Goal: Task Accomplishment & Management: Manage account settings

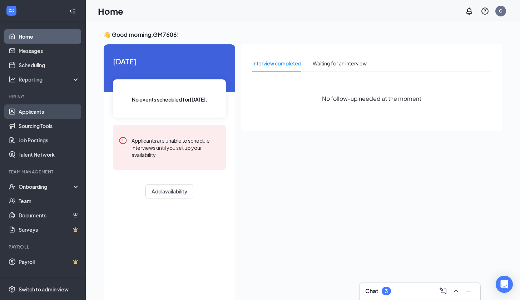
click at [39, 111] on link "Applicants" at bounding box center [49, 111] width 61 height 14
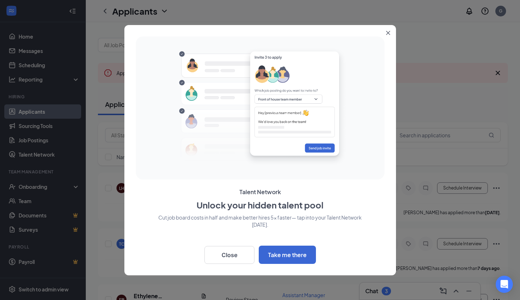
click at [390, 32] on icon "Close" at bounding box center [388, 33] width 4 height 4
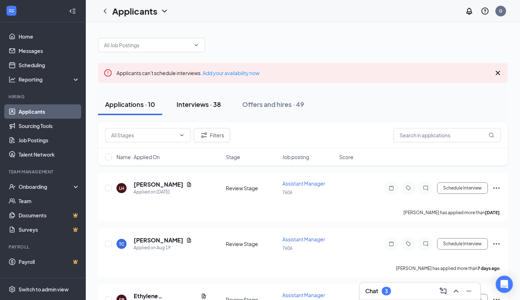
click at [202, 105] on div "Interviews · 38" at bounding box center [199, 104] width 44 height 9
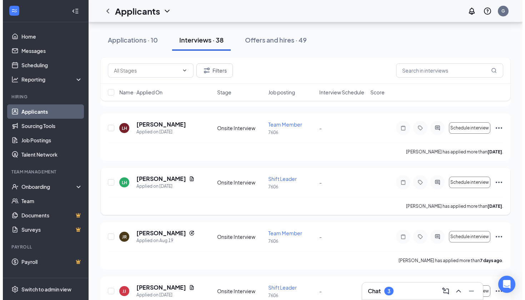
scroll to position [442, 0]
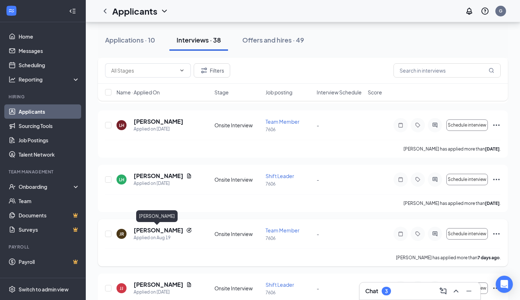
click at [154, 227] on h5 "[PERSON_NAME]" at bounding box center [159, 230] width 50 height 8
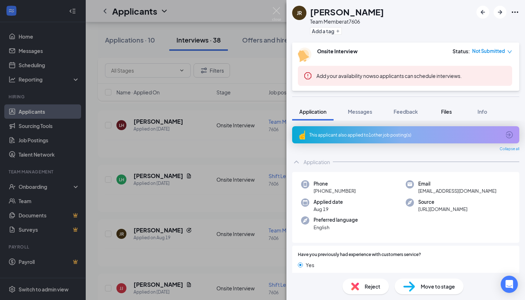
click at [440, 111] on div "Files" at bounding box center [447, 111] width 14 height 7
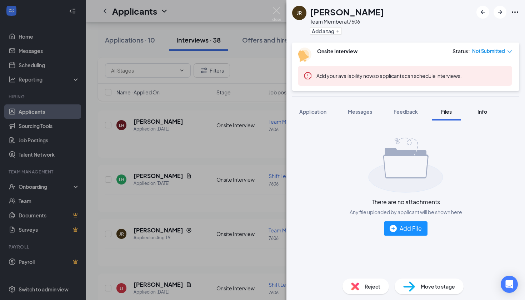
click at [480, 111] on span "Info" at bounding box center [483, 111] width 10 height 6
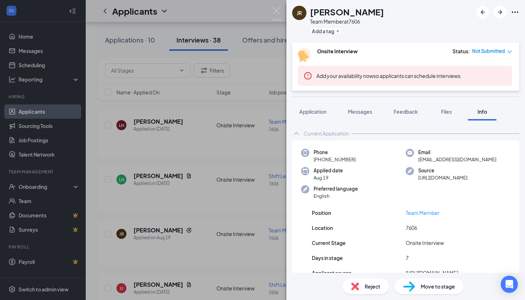
click at [240, 154] on div "JR [PERSON_NAME] Team Member at 7606 Add a tag Onsite Interview Status : Not Su…" at bounding box center [262, 150] width 525 height 300
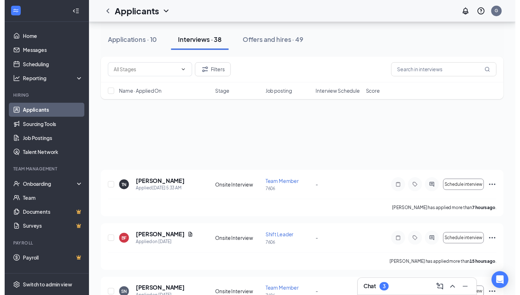
scroll to position [286, 0]
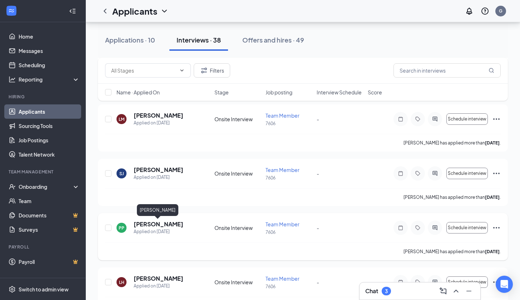
click at [143, 223] on h5 "[PERSON_NAME]" at bounding box center [159, 224] width 50 height 8
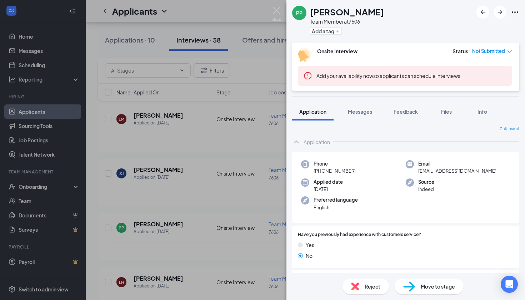
click at [209, 203] on div "PP [PERSON_NAME] Team Member at 7606 Add a tag Onsite Interview Status : Not Su…" at bounding box center [262, 150] width 525 height 300
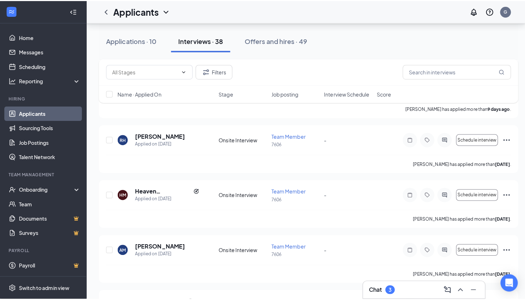
scroll to position [776, 0]
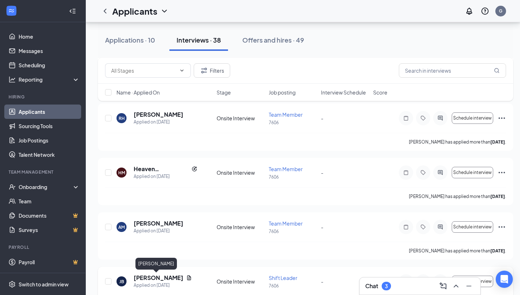
click at [163, 275] on h5 "[PERSON_NAME]" at bounding box center [159, 277] width 50 height 8
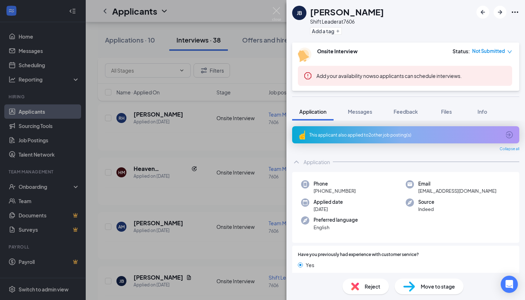
scroll to position [71, 0]
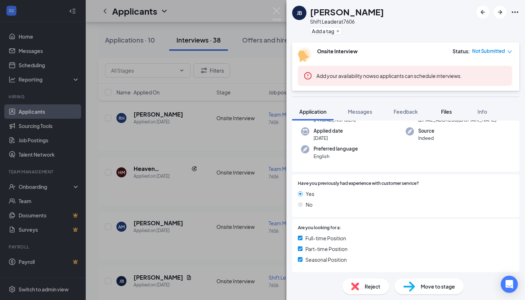
click at [443, 112] on span "Files" at bounding box center [446, 111] width 11 height 6
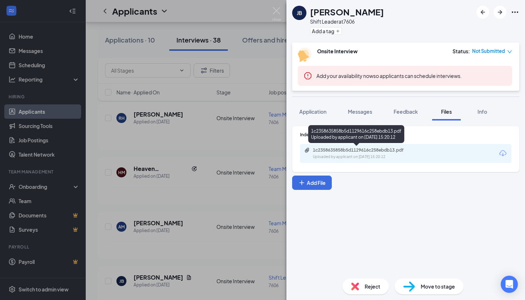
click at [358, 156] on div "Uploaded by applicant on [DATE] 15:20:12" at bounding box center [366, 157] width 107 height 6
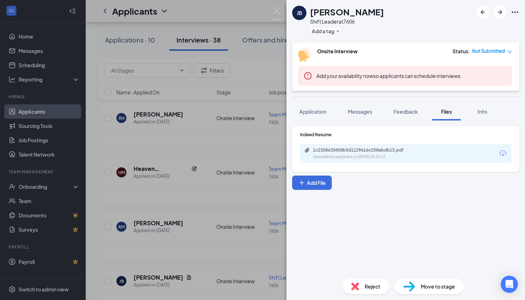
click at [237, 186] on div "[PERSON_NAME] Shift Leader at 7606 Add a tag Onsite Interview Status : Not Subm…" at bounding box center [262, 150] width 525 height 300
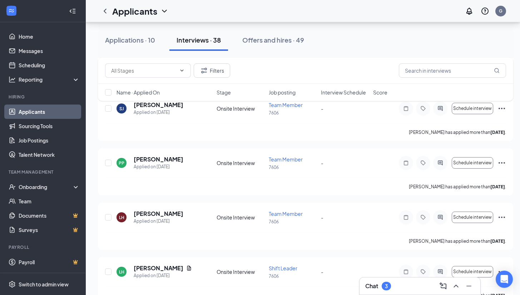
scroll to position [348, 0]
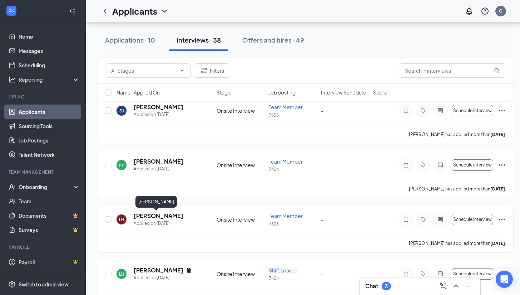
click at [151, 217] on h5 "[PERSON_NAME]" at bounding box center [159, 216] width 50 height 8
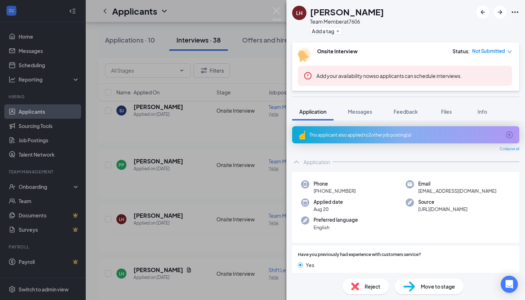
click at [192, 206] on div "LH [PERSON_NAME] Team Member at 7606 Add a tag Onsite Interview Status : Not Su…" at bounding box center [262, 150] width 525 height 300
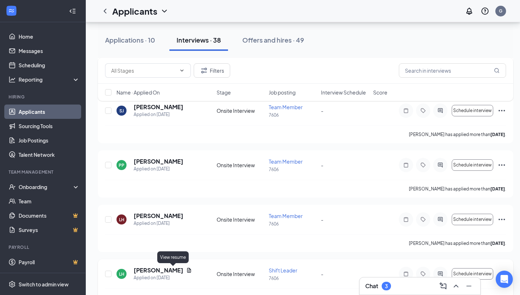
click at [186, 267] on icon "Document" at bounding box center [189, 270] width 6 height 6
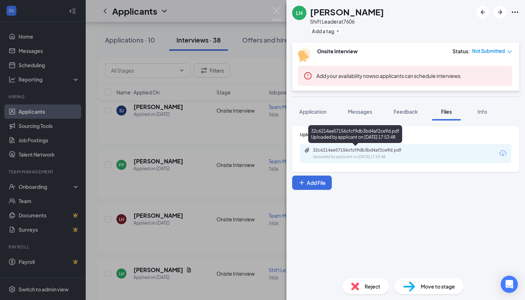
click at [324, 149] on div "32c6214ae57156cfcf9db3bd4af2ce9d.pdf" at bounding box center [363, 150] width 100 height 6
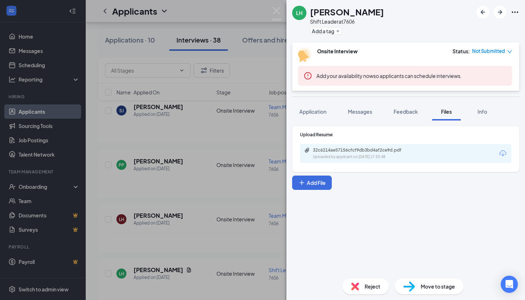
click at [84, 125] on div "LH [PERSON_NAME] Shift Leader at 7606 Add a tag Onsite Interview Status : Not S…" at bounding box center [262, 150] width 525 height 300
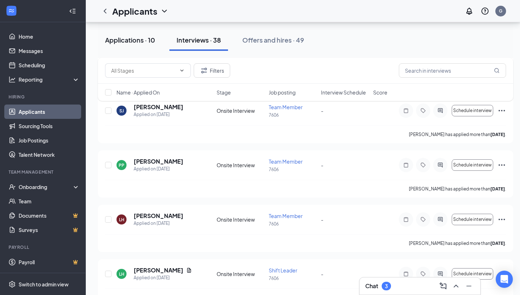
click at [113, 42] on div "Applications · 10" at bounding box center [130, 39] width 50 height 9
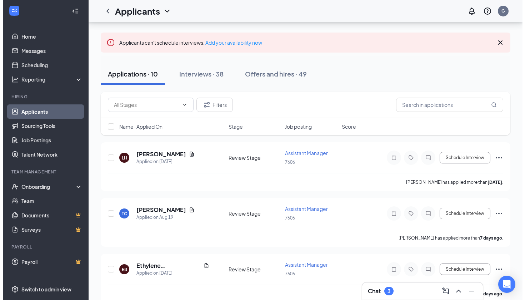
scroll to position [49, 0]
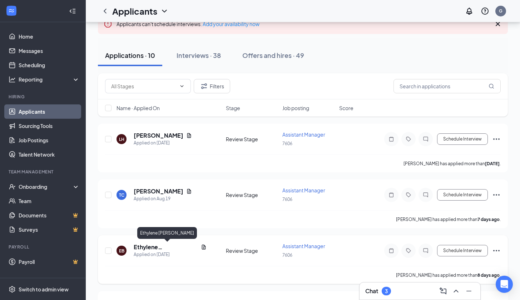
click at [148, 246] on h5 "Ethylene [PERSON_NAME]" at bounding box center [166, 247] width 64 height 8
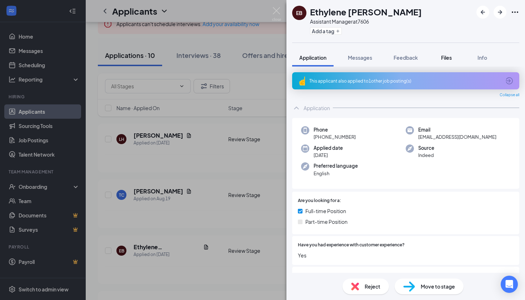
click at [445, 56] on span "Files" at bounding box center [446, 57] width 11 height 6
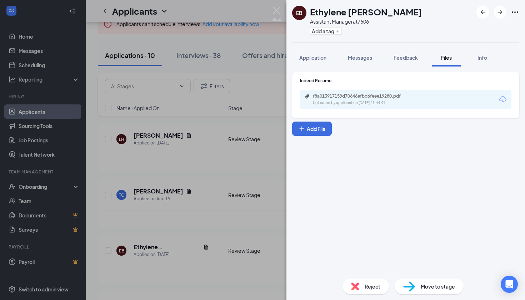
click at [421, 97] on div "f8a013917159d70646efbd6feee19280.pdf Uploaded by applicant on [DATE] 21:44:41" at bounding box center [406, 99] width 212 height 19
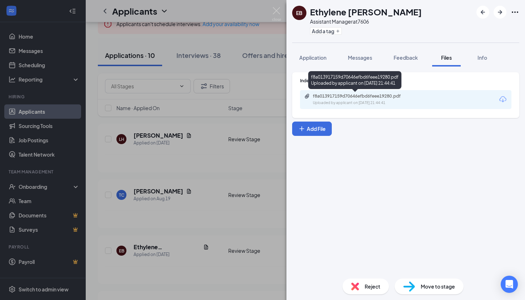
click at [401, 99] on div "f8a013917159d70646efbd6feee19280.pdf Uploaded by applicant on [DATE] 21:44:41" at bounding box center [363, 99] width 116 height 13
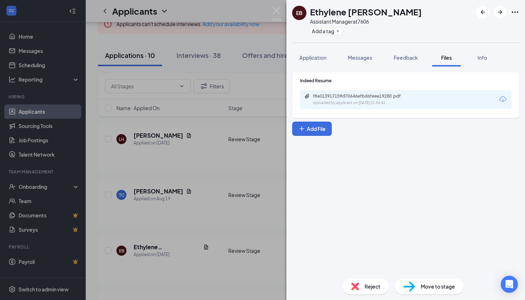
click at [180, 162] on div "EB [PERSON_NAME] Assistant Manager at 7606 Add a tag Application Messages Feedb…" at bounding box center [262, 150] width 525 height 300
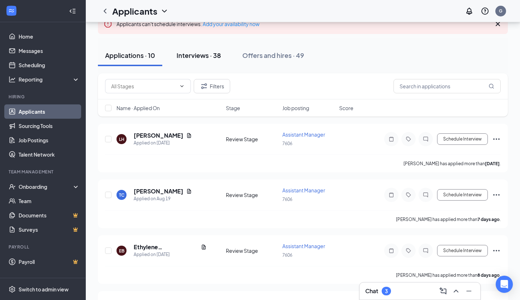
click at [188, 54] on div "Interviews · 38" at bounding box center [199, 55] width 44 height 9
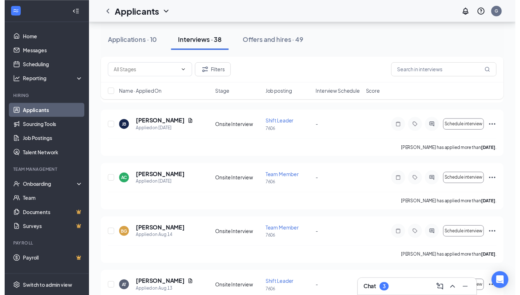
scroll to position [933, 0]
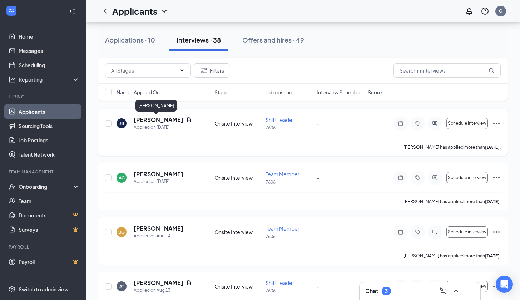
click at [157, 122] on h5 "[PERSON_NAME]" at bounding box center [159, 120] width 50 height 8
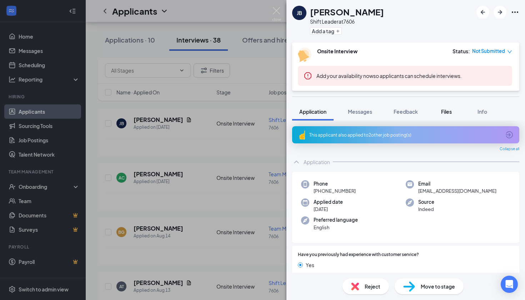
click at [450, 110] on span "Files" at bounding box center [446, 111] width 11 height 6
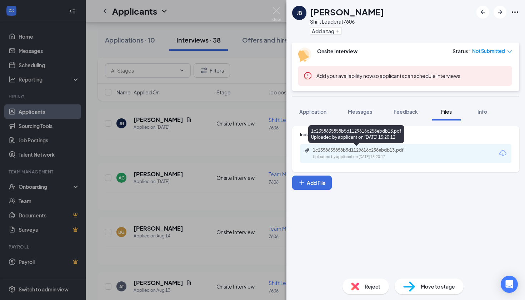
click at [393, 155] on div "Uploaded by applicant on [DATE] 15:20:12" at bounding box center [366, 157] width 107 height 6
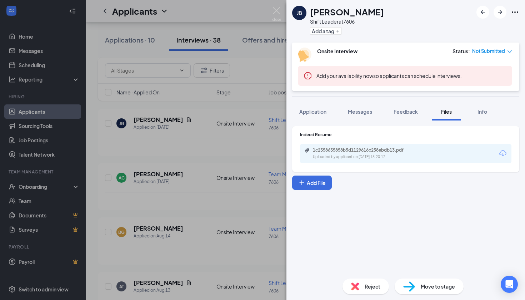
click at [120, 139] on div "[PERSON_NAME] Shift Leader at 7606 Add a tag Onsite Interview Status : Not Subm…" at bounding box center [262, 150] width 525 height 300
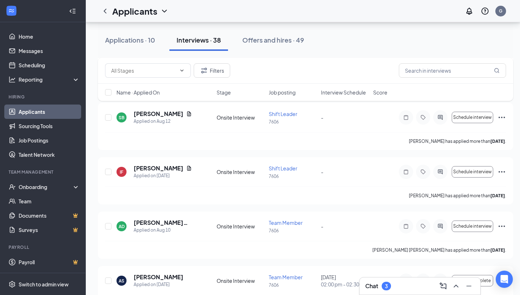
scroll to position [1325, 0]
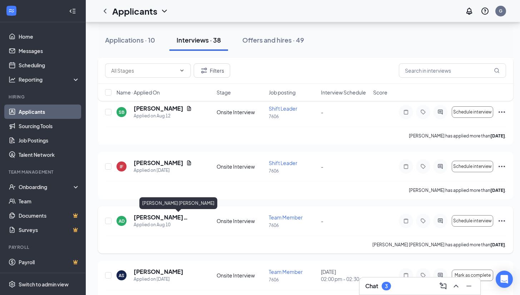
click at [152, 216] on h5 "[PERSON_NAME] [PERSON_NAME]" at bounding box center [166, 217] width 64 height 8
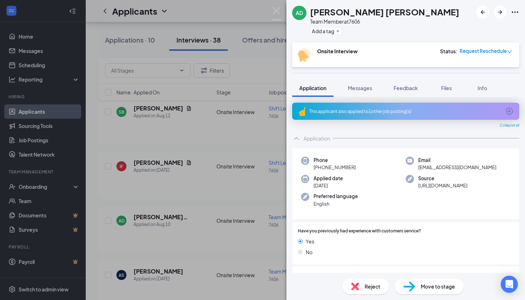
click at [177, 213] on div "AD [PERSON_NAME] [PERSON_NAME] Team Member at 7606 Add a tag Onsite Interview S…" at bounding box center [262, 150] width 525 height 300
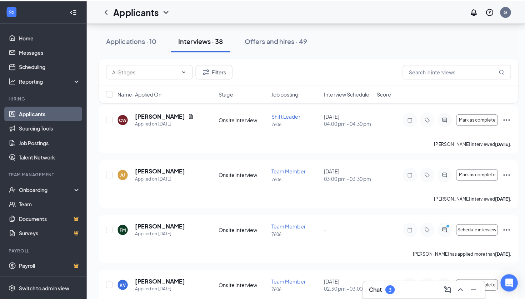
scroll to position [1738, 0]
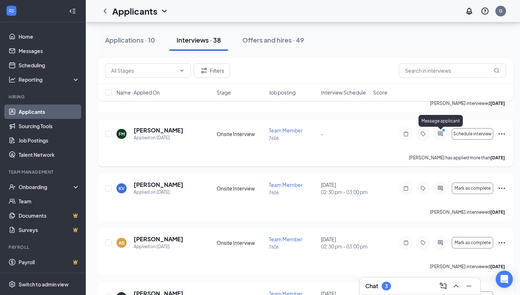
click at [440, 134] on icon "ActiveChat" at bounding box center [440, 134] width 9 height 6
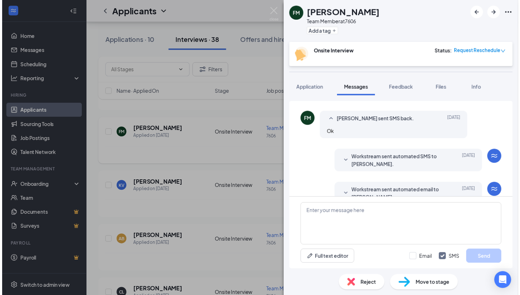
scroll to position [150, 0]
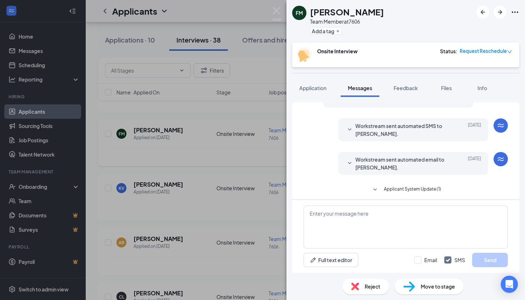
click at [257, 170] on div "FM [PERSON_NAME] Team Member at 7606 Add a tag Onsite Interview Status : Reques…" at bounding box center [262, 150] width 525 height 300
click at [254, 147] on div "FM [PERSON_NAME] Team Member at 7606 Add a tag Onsite Interview Status : Reques…" at bounding box center [262, 150] width 525 height 300
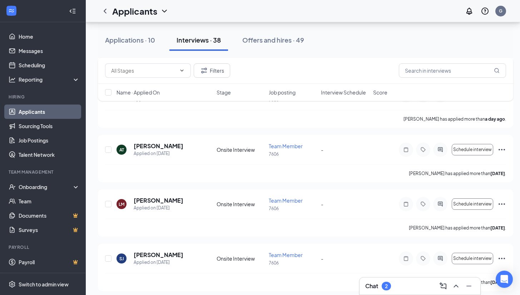
scroll to position [165, 0]
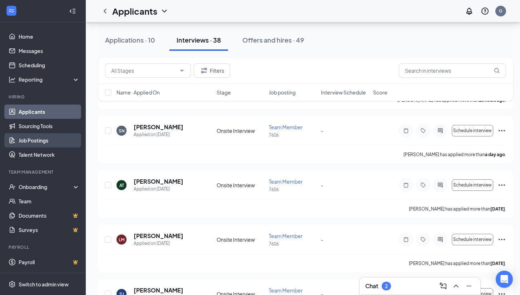
click at [42, 144] on link "Job Postings" at bounding box center [49, 140] width 61 height 14
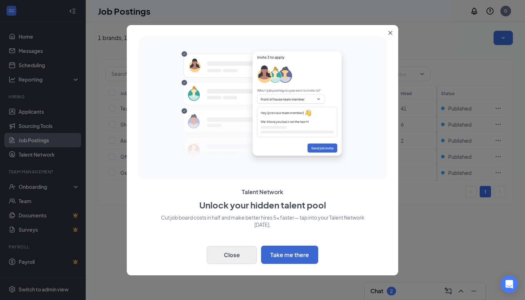
click at [250, 258] on button "Close" at bounding box center [232, 255] width 50 height 18
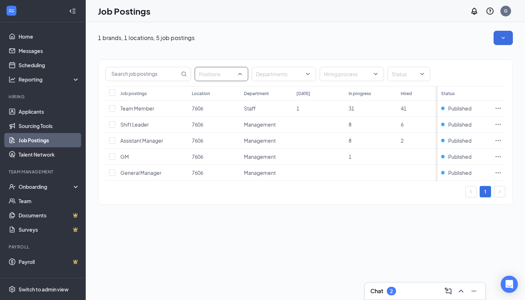
click at [240, 74] on div "Positions" at bounding box center [222, 74] width 54 height 14
click at [207, 144] on div "Team Member" at bounding box center [227, 143] width 53 height 8
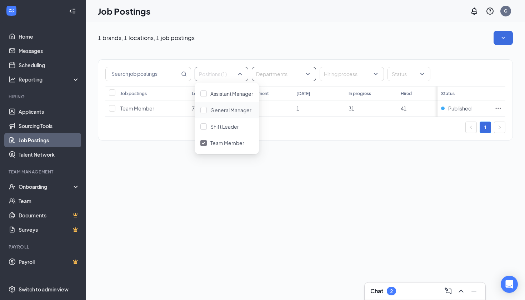
click at [291, 74] on div at bounding box center [281, 73] width 54 height 11
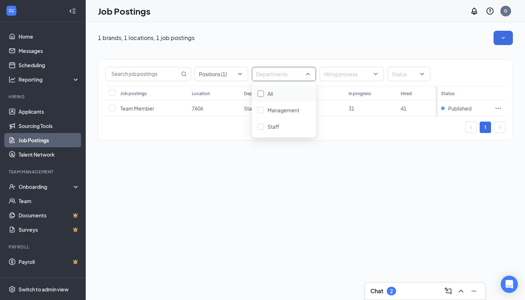
click at [287, 95] on div "All" at bounding box center [284, 94] width 53 height 8
click at [308, 78] on div "All departments" at bounding box center [284, 74] width 64 height 14
click at [165, 80] on input "text" at bounding box center [143, 74] width 74 height 14
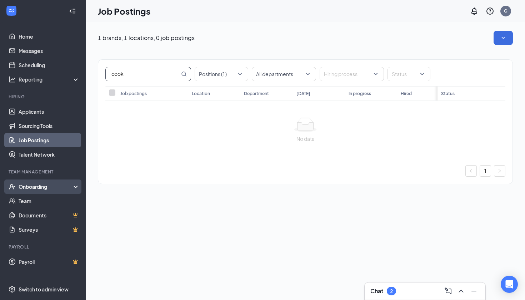
type input "cook"
click at [60, 186] on div "Onboarding" at bounding box center [46, 186] width 55 height 7
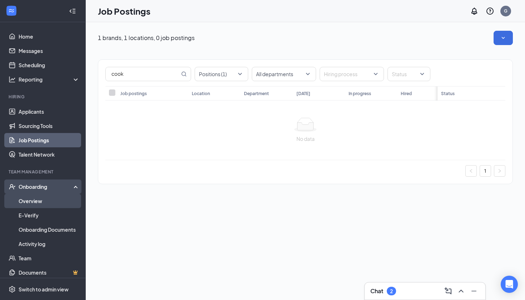
click at [41, 199] on link "Overview" at bounding box center [49, 201] width 61 height 14
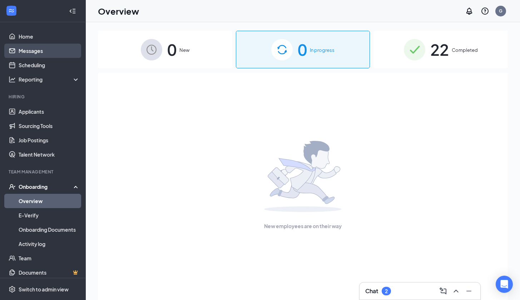
click at [33, 51] on link "Messages" at bounding box center [49, 51] width 61 height 14
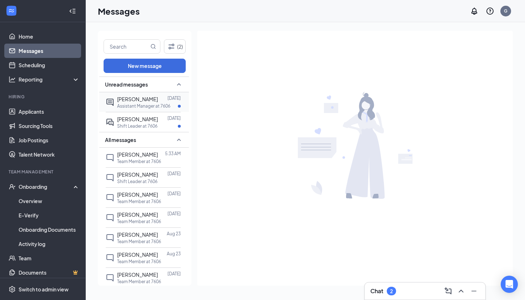
click at [124, 101] on span "[PERSON_NAME]" at bounding box center [137, 99] width 41 height 6
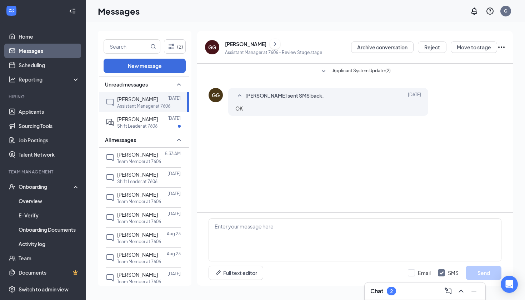
click at [273, 98] on span "[PERSON_NAME] sent SMS back." at bounding box center [285, 95] width 79 height 9
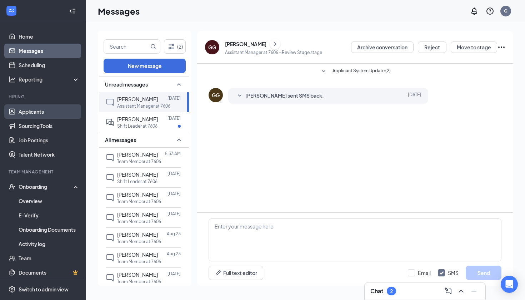
click at [41, 111] on link "Applicants" at bounding box center [49, 111] width 61 height 14
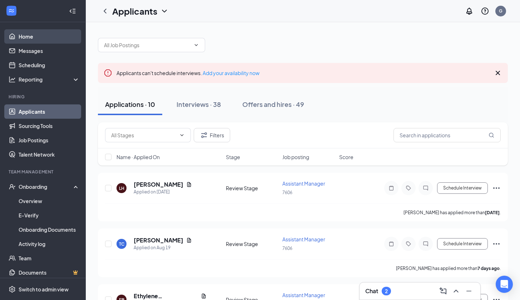
click at [34, 37] on link "Home" at bounding box center [49, 36] width 61 height 14
